Goal: Answer question/provide support

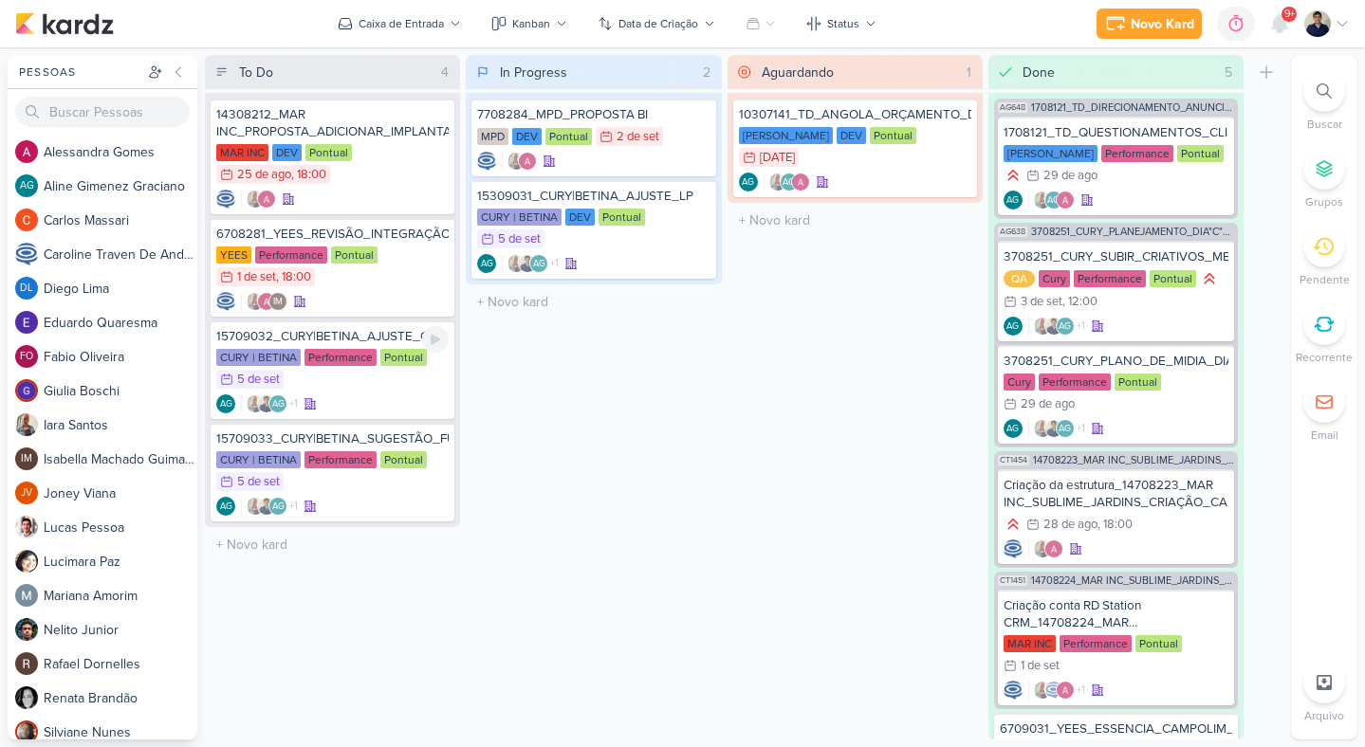
click at [403, 402] on div "AG +1 AG" at bounding box center [332, 404] width 232 height 19
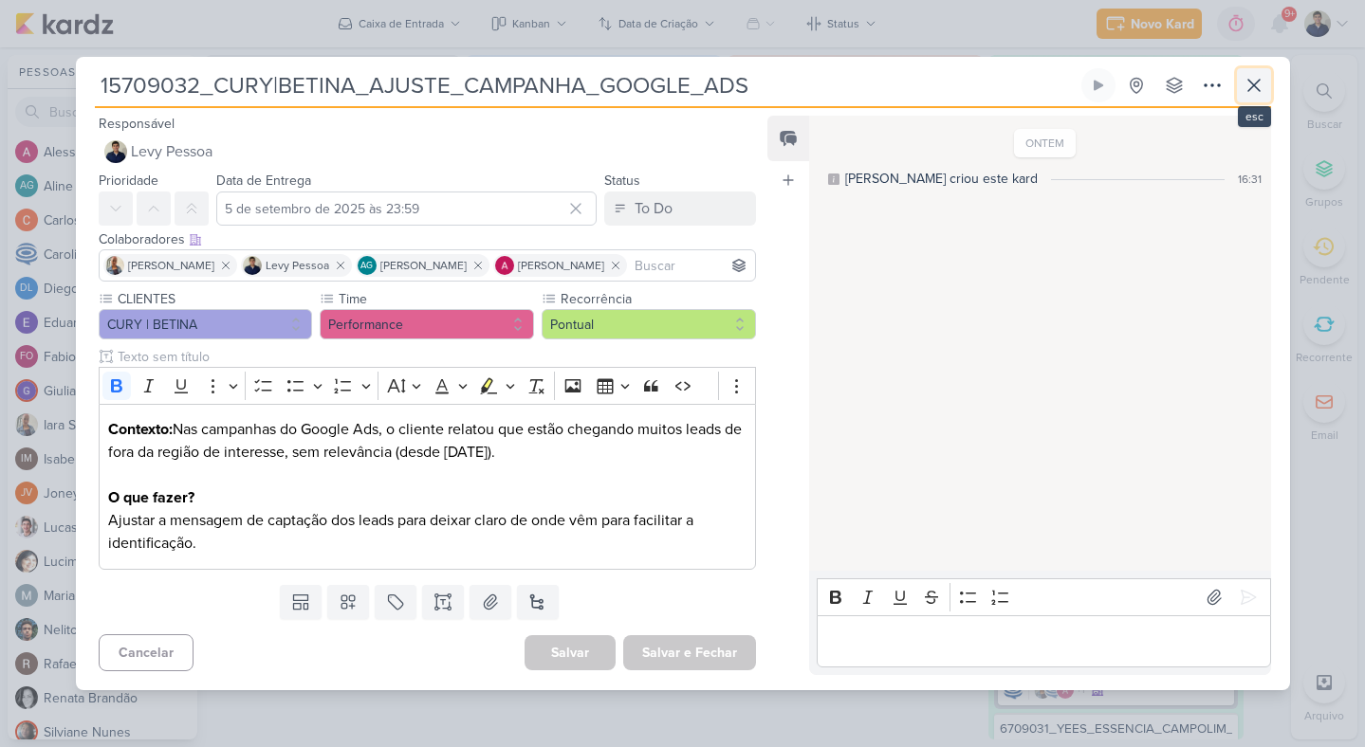
click at [1258, 83] on icon at bounding box center [1254, 85] width 23 height 23
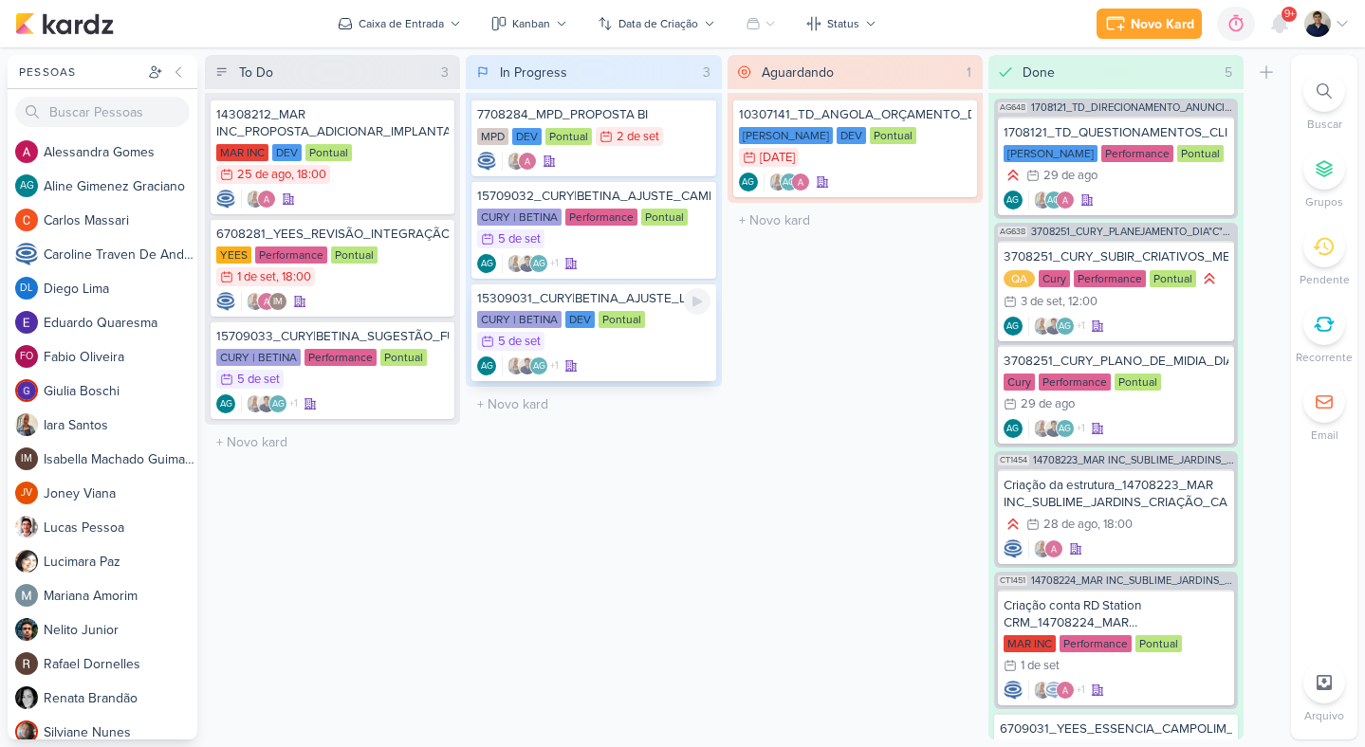
click at [643, 341] on div "CURY | BETINA DEV Pontual 5/9 [DATE]" at bounding box center [593, 332] width 232 height 42
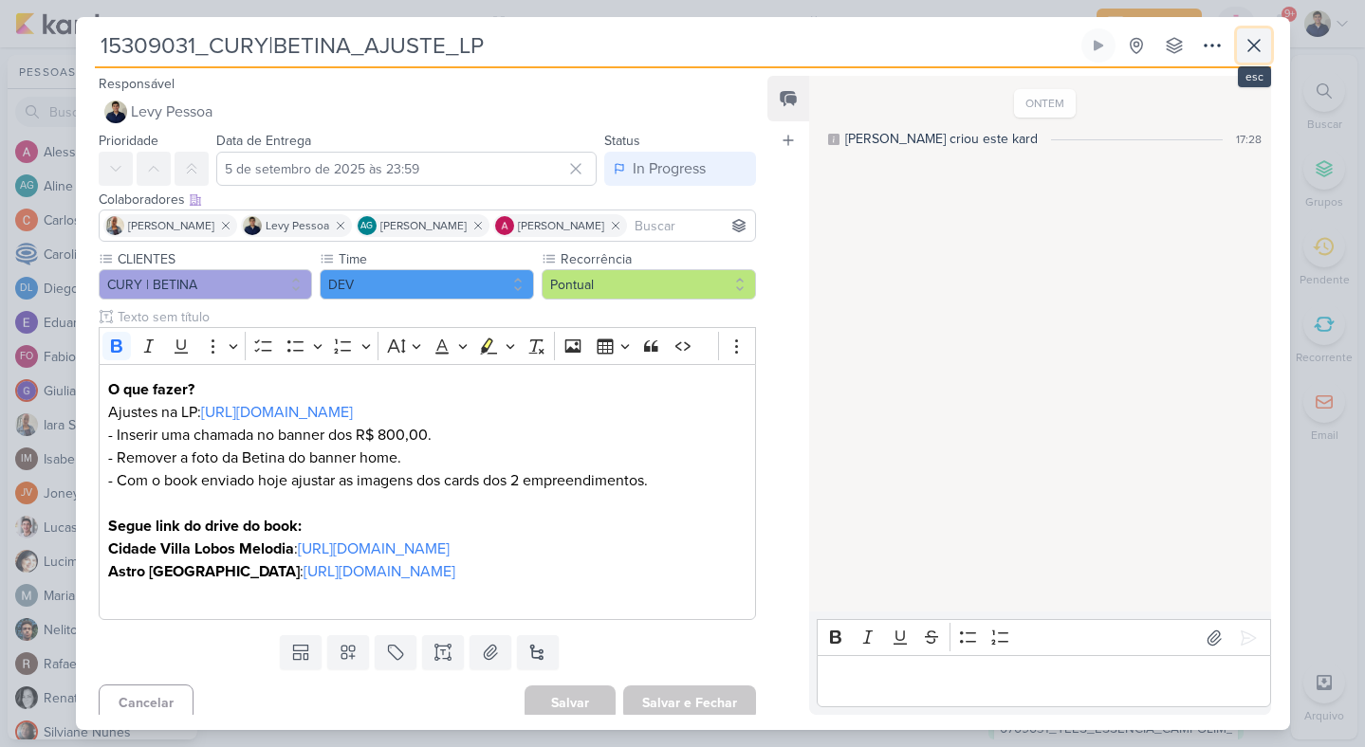
click at [1253, 40] on icon at bounding box center [1254, 45] width 23 height 23
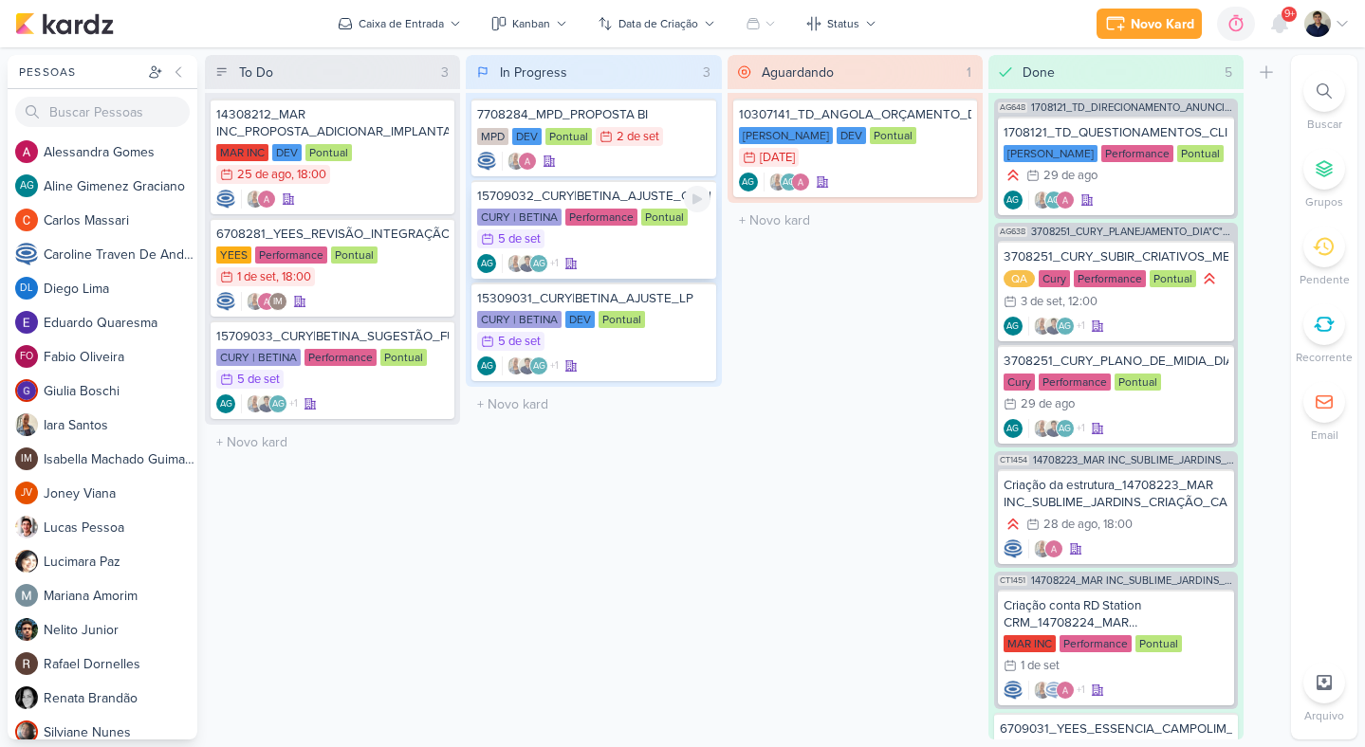
click at [700, 261] on div "AG +1 AG" at bounding box center [593, 263] width 232 height 19
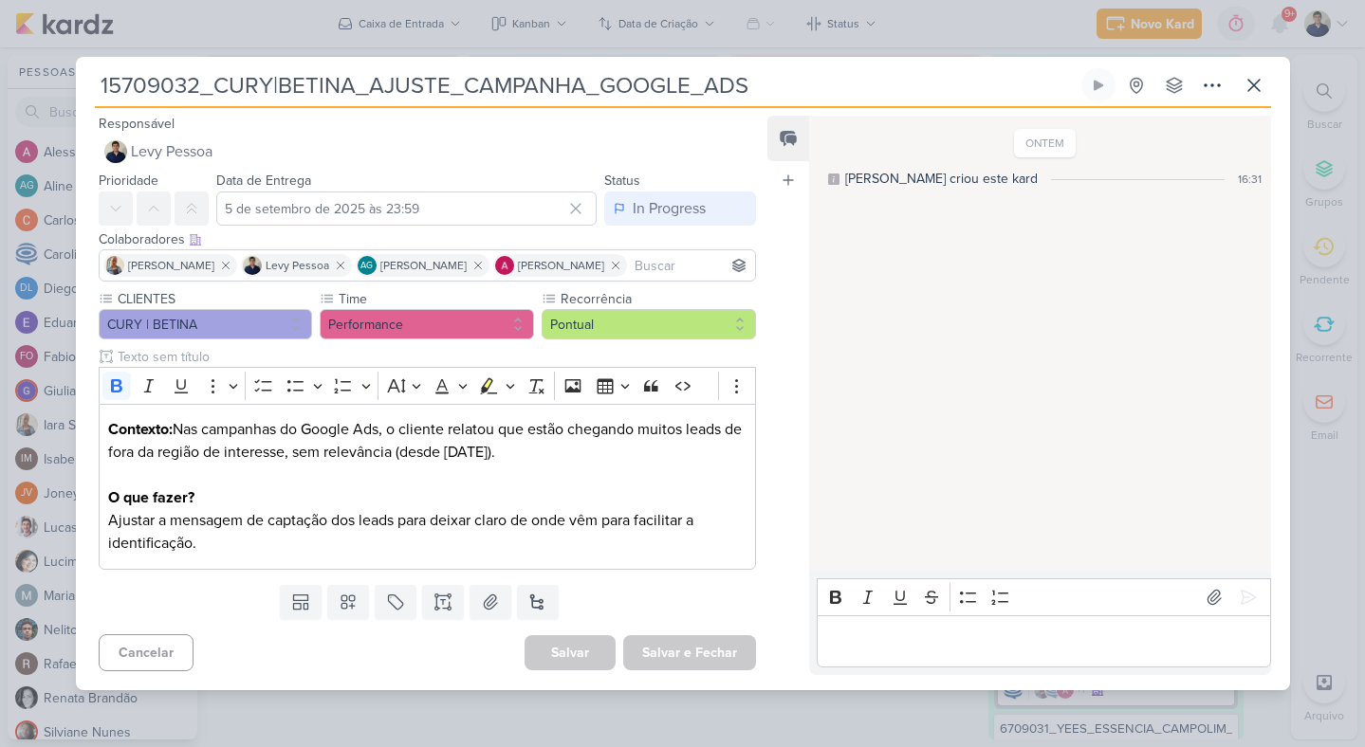
click at [875, 618] on div "Editor editing area: main" at bounding box center [1043, 642] width 453 height 52
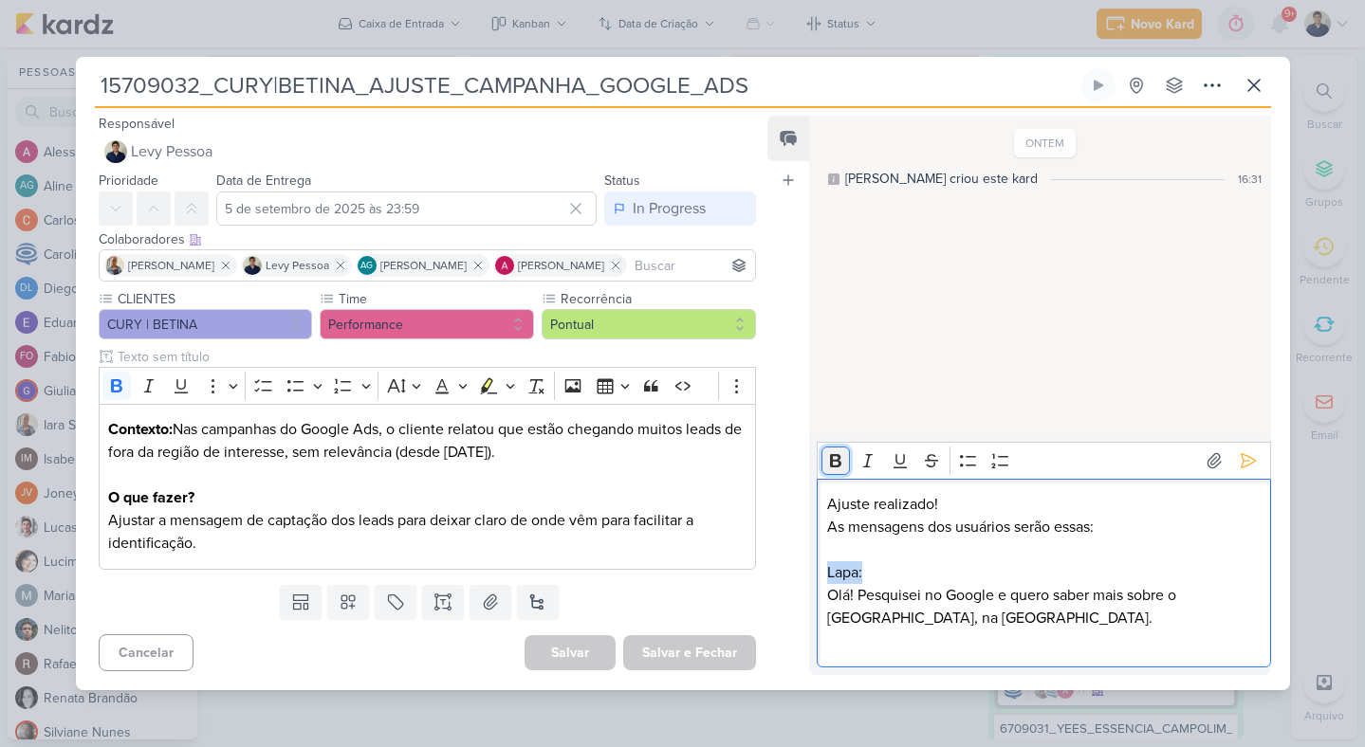
click at [842, 469] on icon "Editor toolbar" at bounding box center [835, 460] width 19 height 19
click at [845, 573] on strong "Lapa:" at bounding box center [845, 572] width 37 height 19
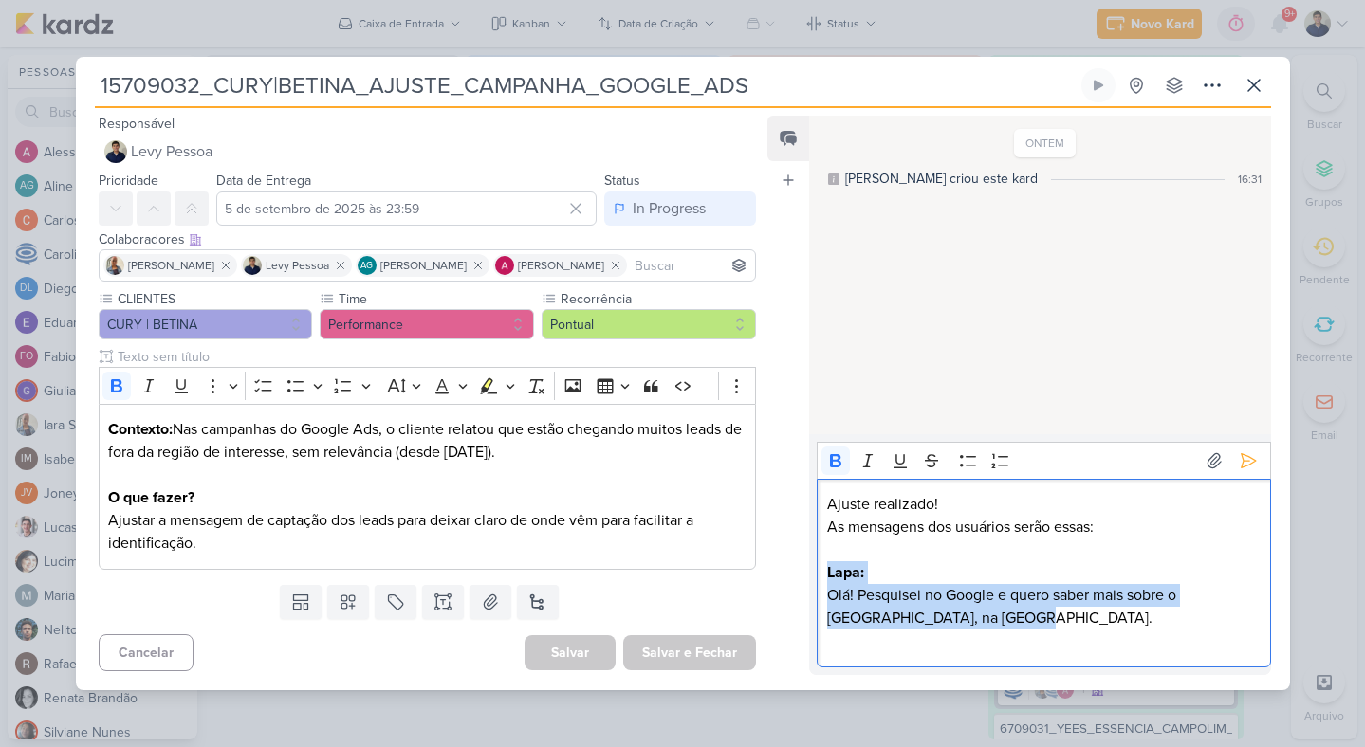
drag, startPoint x: 986, startPoint y: 618, endPoint x: 803, endPoint y: 578, distance: 186.6
click at [803, 578] on div "Feed Atrelar email Solte o email para atrelar ao kard ONTEM [PERSON_NAME] criou…" at bounding box center [1018, 395] width 503 height 559
copy div "Lapa: Olá! Pesquisei no Google e quero saber mais sobre o [GEOGRAPHIC_DATA], na…"
click at [1007, 646] on p "Olá! Pesquisei no Google e quero saber mais sobre o [GEOGRAPHIC_DATA], na [GEOG…" at bounding box center [1043, 618] width 433 height 68
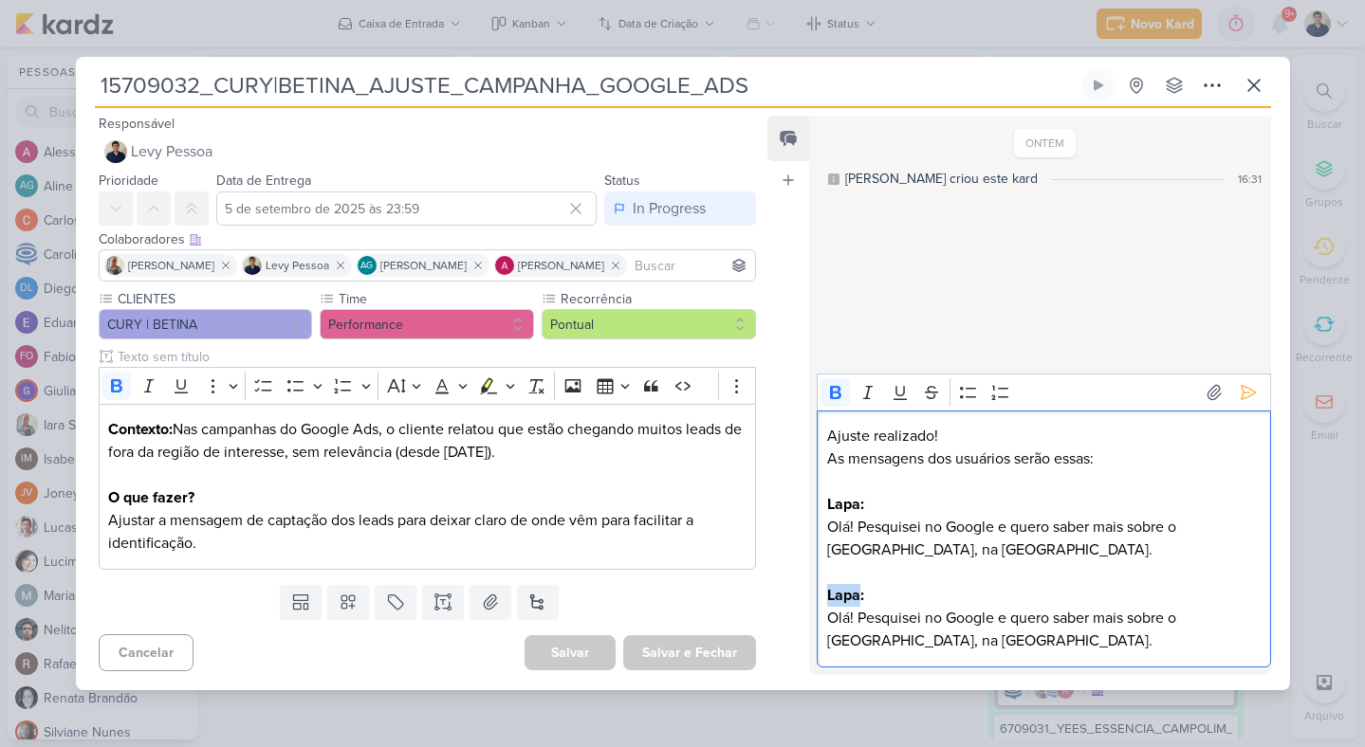
drag, startPoint x: 858, startPoint y: 596, endPoint x: 827, endPoint y: 598, distance: 31.4
click at [827, 598] on strong "Lapa:" at bounding box center [845, 595] width 37 height 19
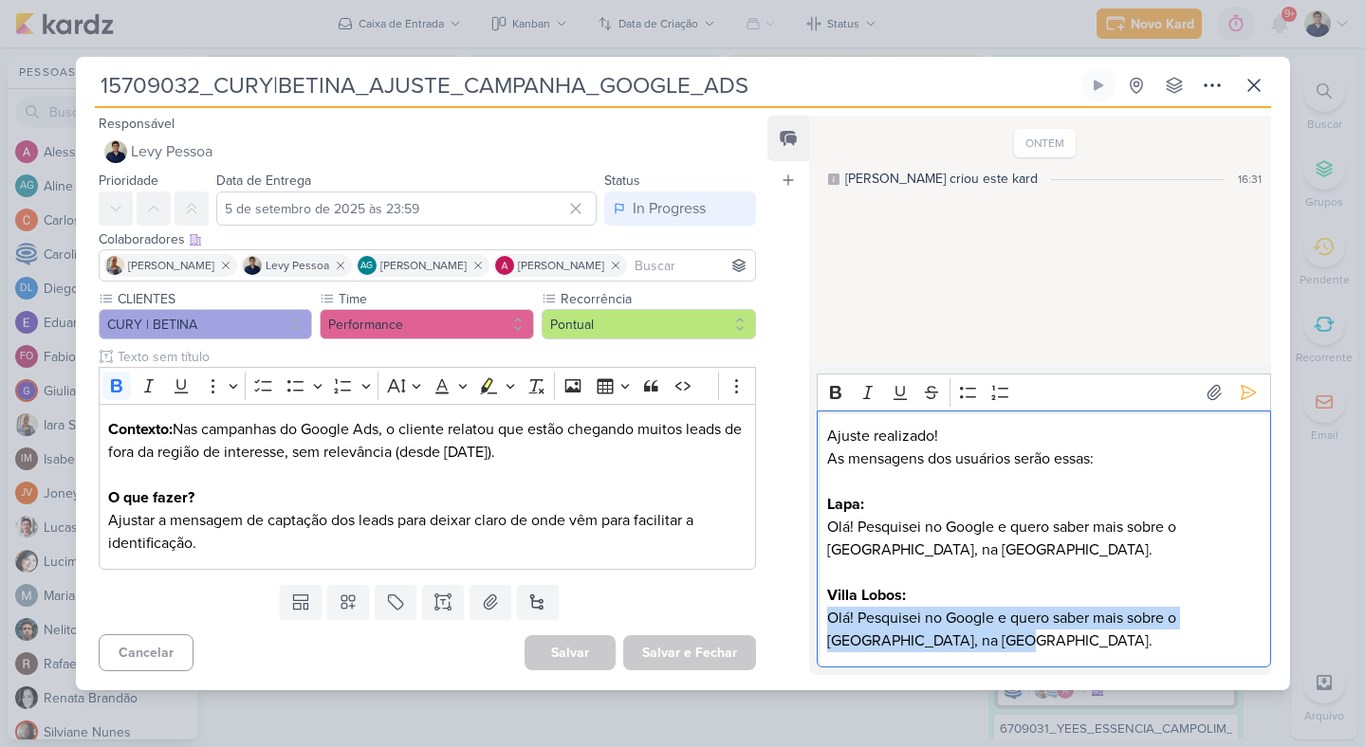
drag, startPoint x: 969, startPoint y: 642, endPoint x: 820, endPoint y: 623, distance: 151.1
click at [820, 623] on div "Ajuste realizado! As mensagens dos usuários serão essas: Lapa: Olá! Pesquisei n…" at bounding box center [1043, 539] width 453 height 257
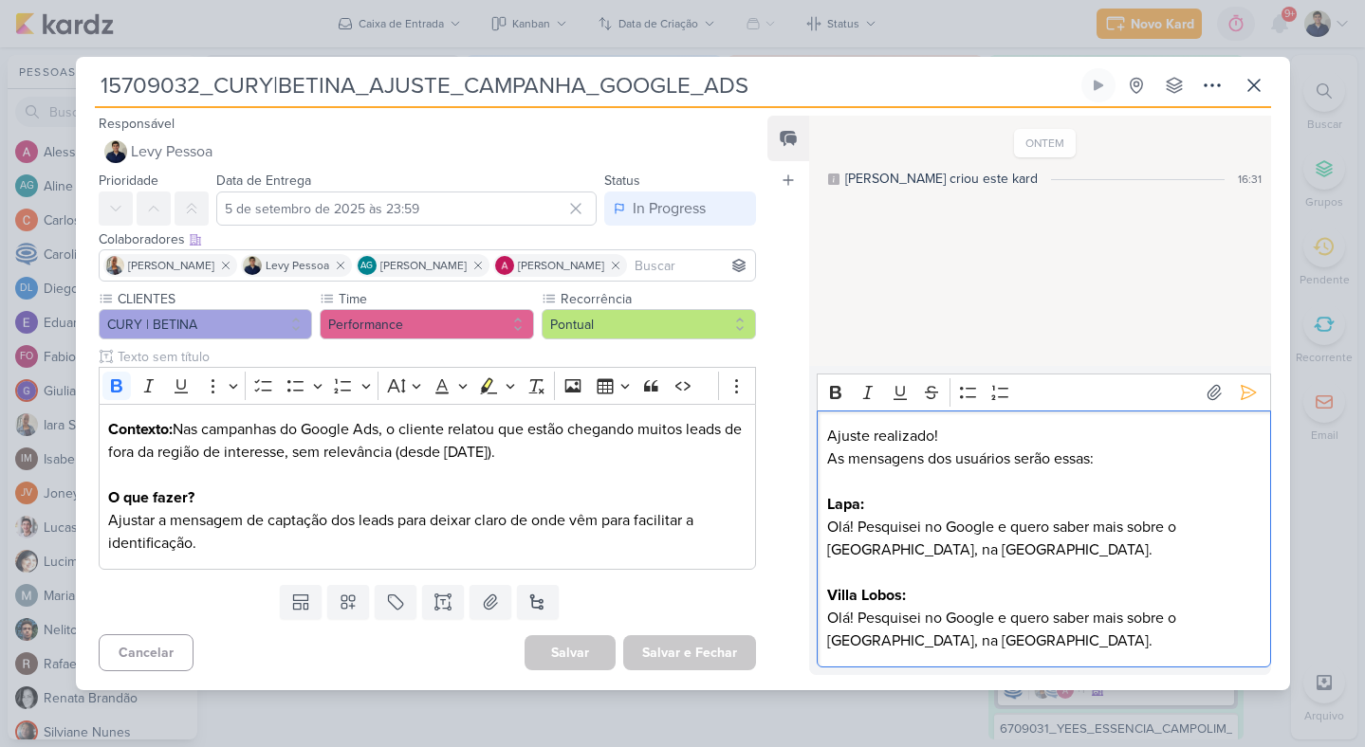
click at [874, 618] on p "Olá! Pesquisei no Google e quero saber mais sobre o [GEOGRAPHIC_DATA], na [GEOG…" at bounding box center [1043, 630] width 433 height 46
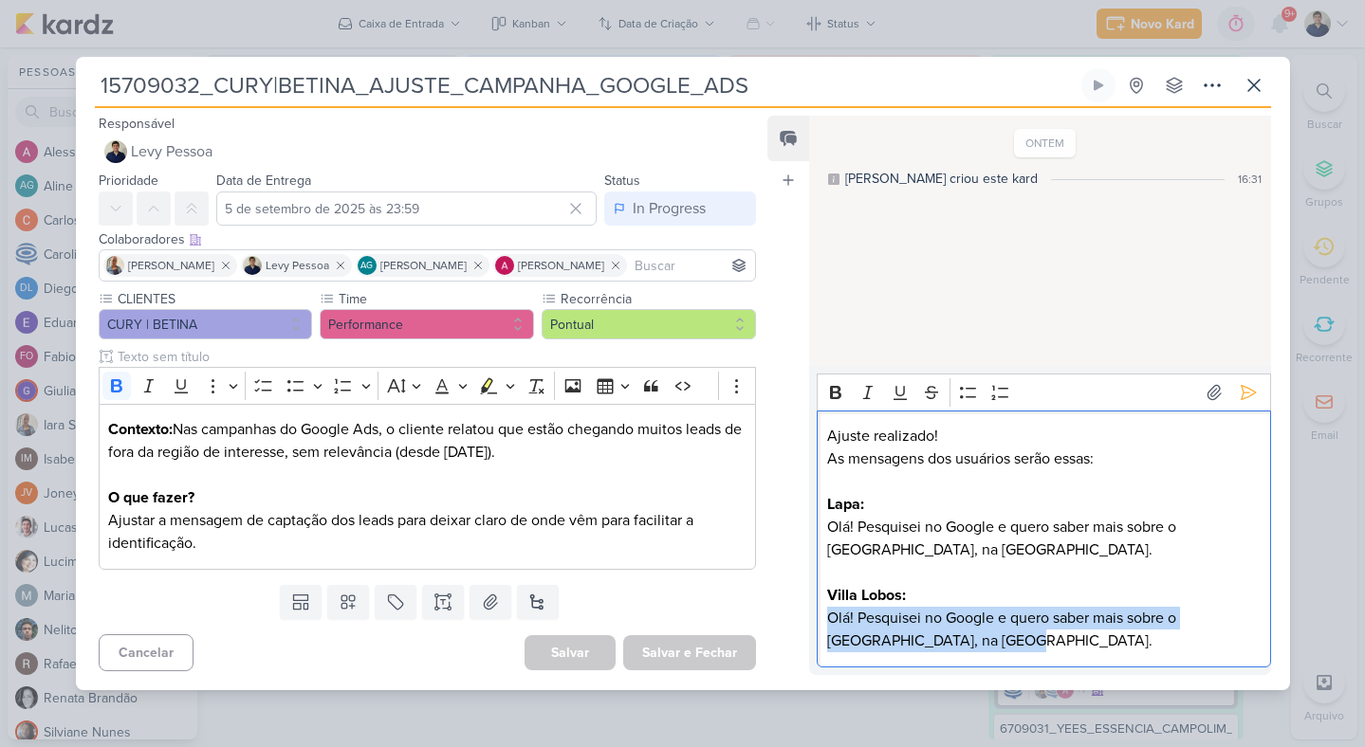
drag, startPoint x: 972, startPoint y: 642, endPoint x: 828, endPoint y: 624, distance: 145.3
click at [828, 624] on p "Olá! Pesquisei no Google e quero saber mais sobre o [GEOGRAPHIC_DATA], na [GEOG…" at bounding box center [1043, 630] width 433 height 46
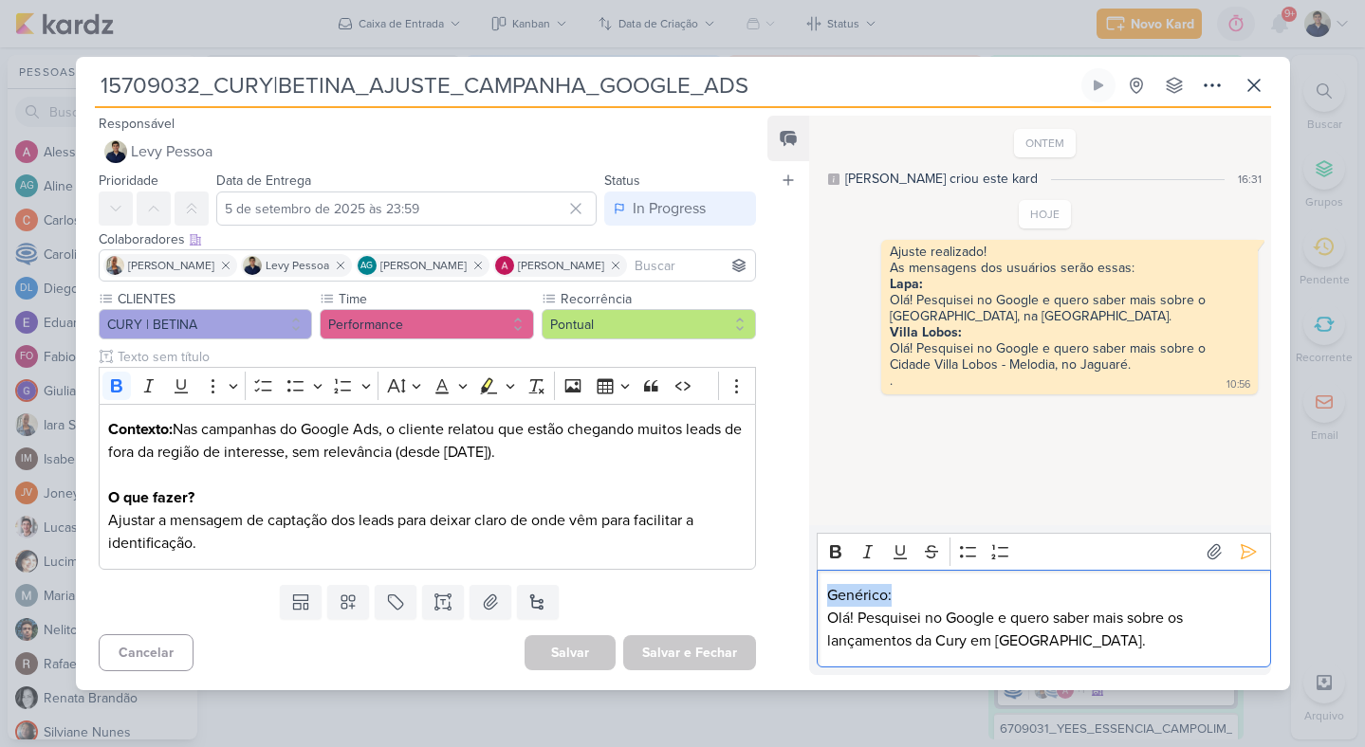
drag, startPoint x: 897, startPoint y: 596, endPoint x: 829, endPoint y: 595, distance: 68.3
click at [829, 595] on p "Genérico:" at bounding box center [1043, 595] width 433 height 23
click at [837, 544] on icon "Editor toolbar" at bounding box center [835, 552] width 19 height 19
click at [914, 599] on p "Genérico:" at bounding box center [1043, 595] width 433 height 23
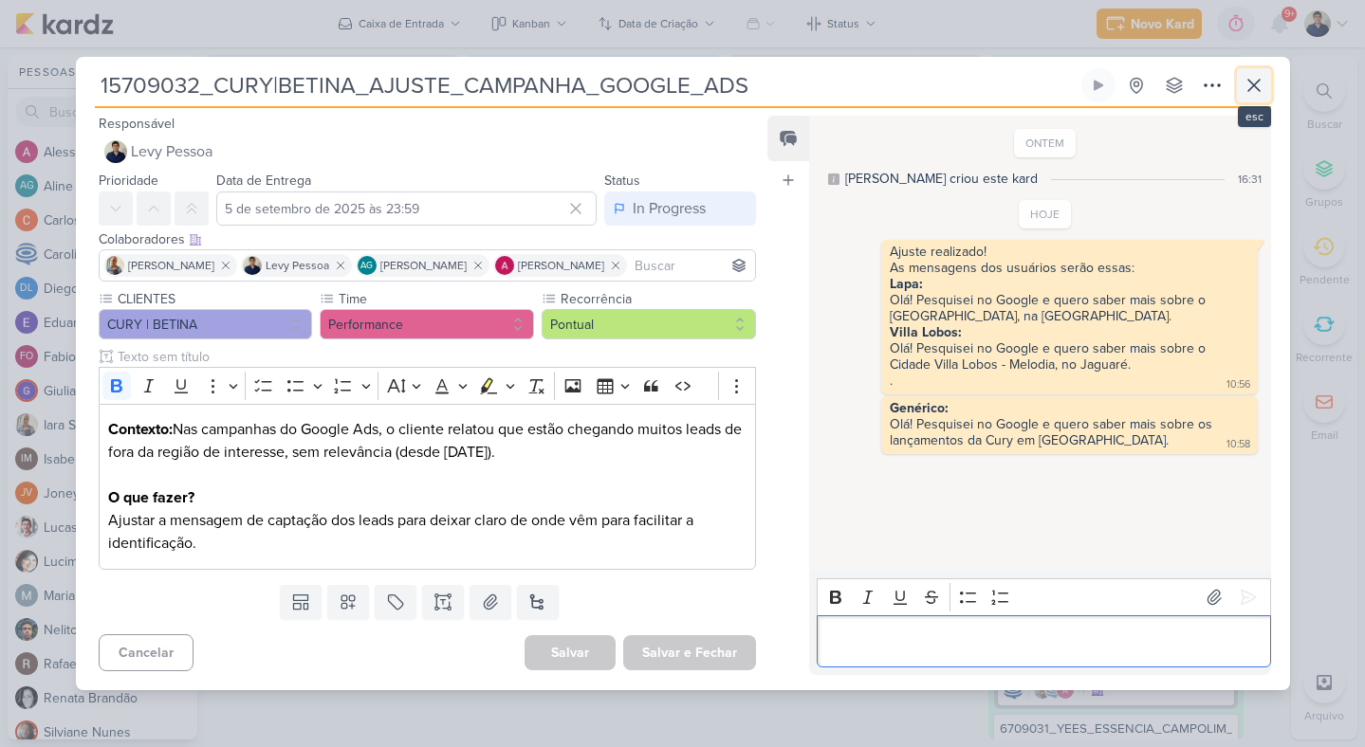
click at [1269, 79] on button at bounding box center [1254, 85] width 34 height 34
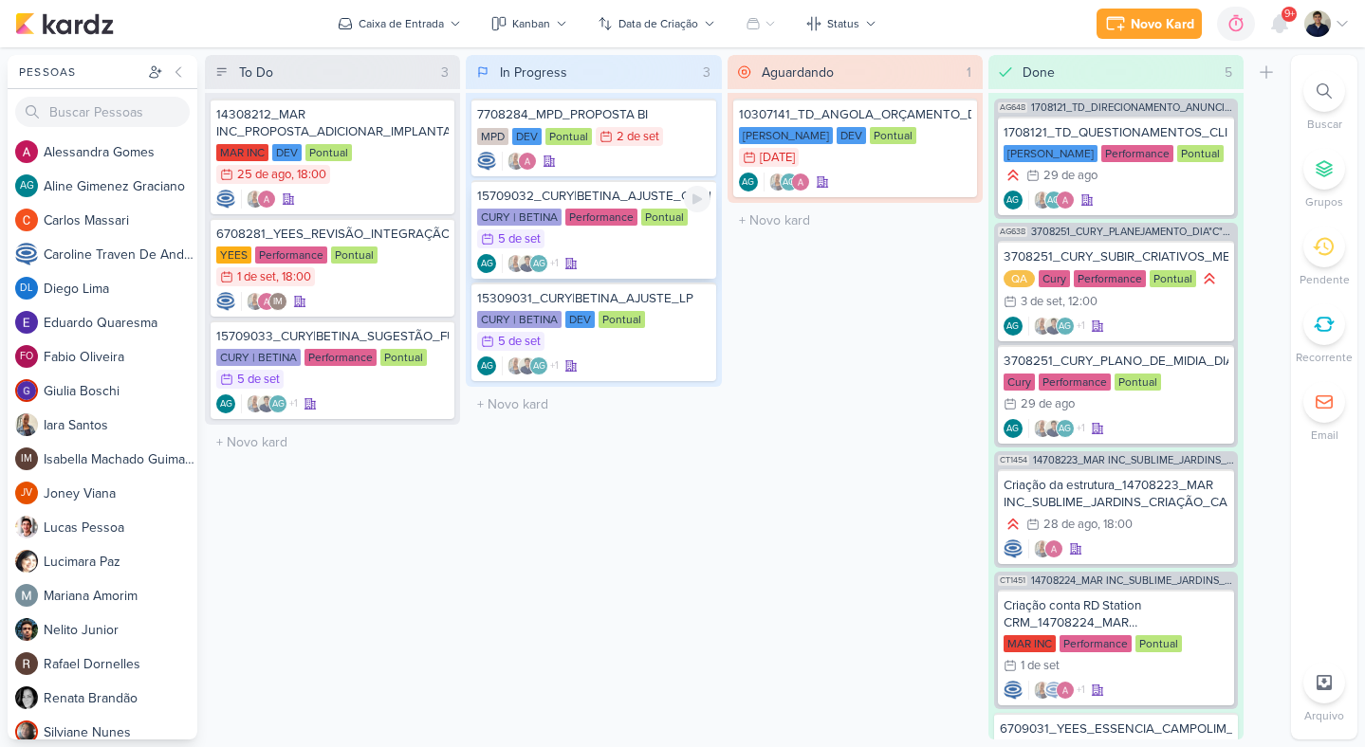
click at [681, 254] on div "AG +1 AG" at bounding box center [593, 263] width 232 height 19
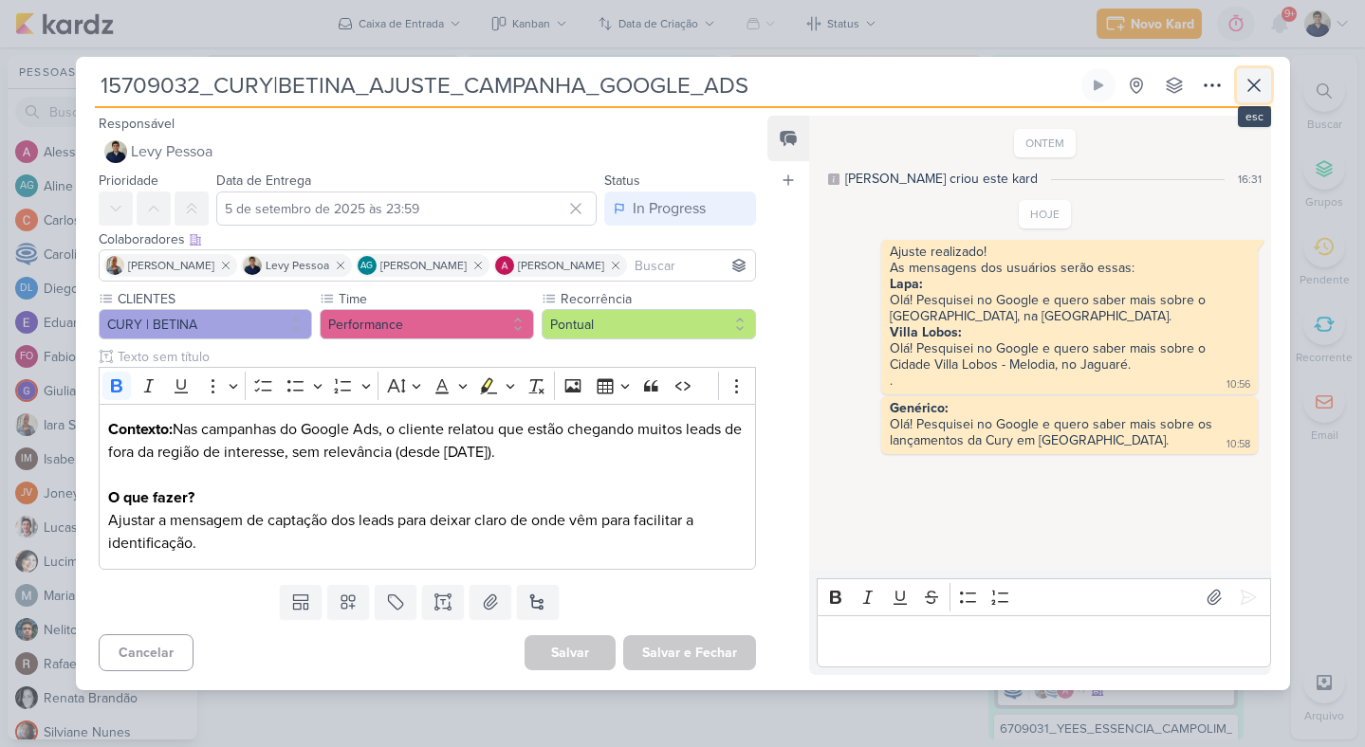
click at [1270, 86] on button at bounding box center [1254, 85] width 34 height 34
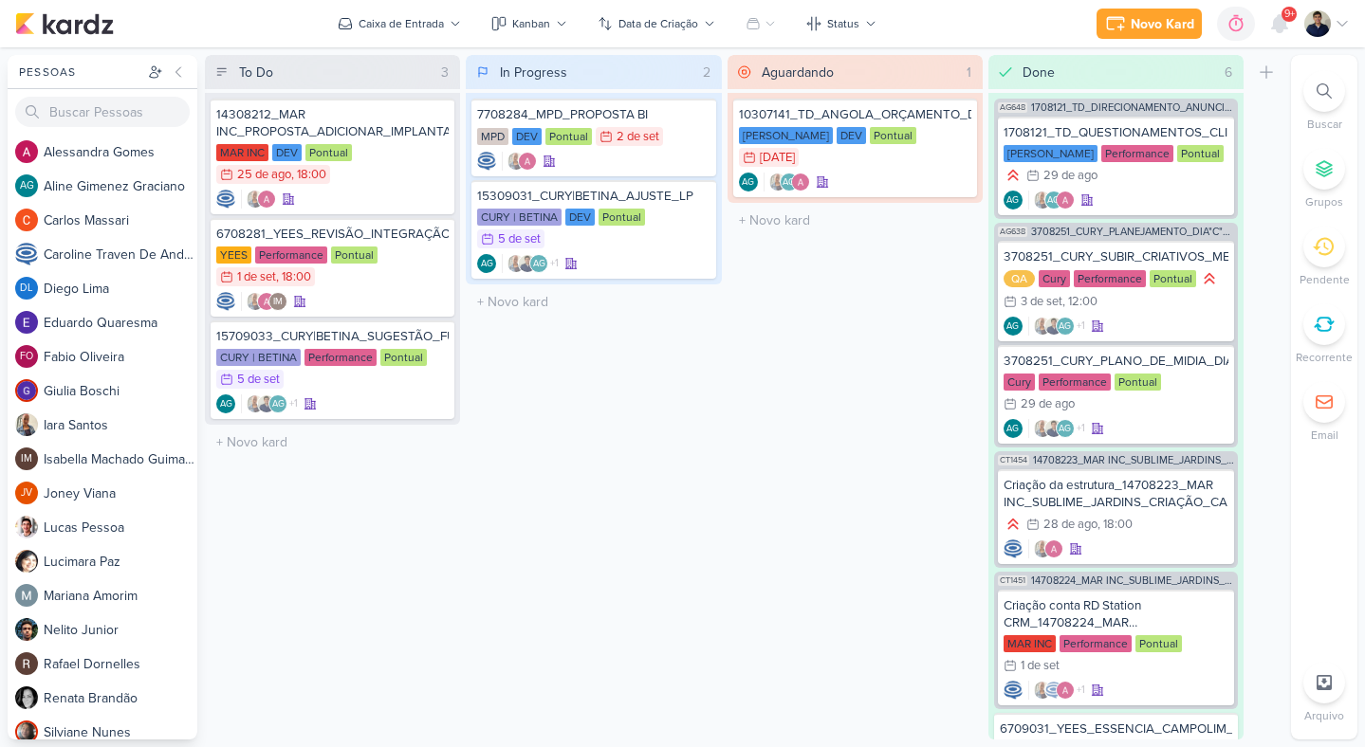
drag, startPoint x: 680, startPoint y: 251, endPoint x: 1066, endPoint y: 2, distance: 459.6
